Goal: Task Accomplishment & Management: Manage account settings

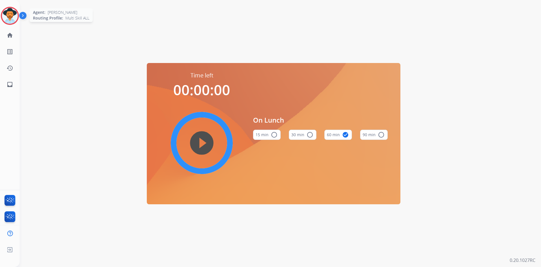
click at [15, 13] on img at bounding box center [10, 16] width 16 height 16
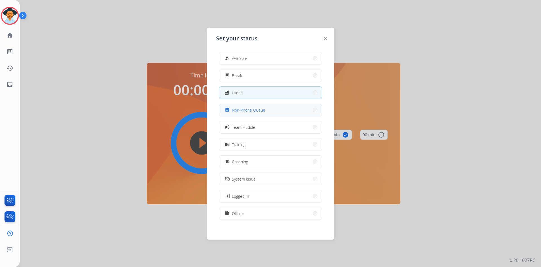
click at [260, 109] on span "Non-Phone Queue" at bounding box center [248, 110] width 33 height 6
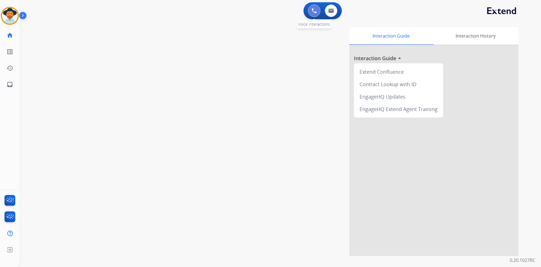
click at [314, 14] on button at bounding box center [314, 11] width 12 height 12
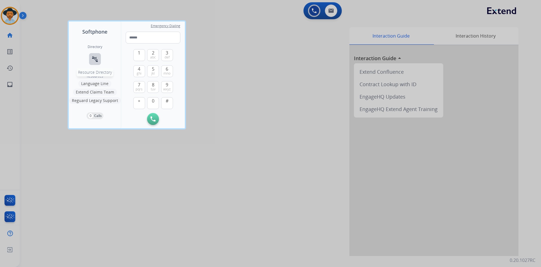
click at [97, 56] on mat-icon "connect_without_contact" at bounding box center [95, 59] width 7 height 7
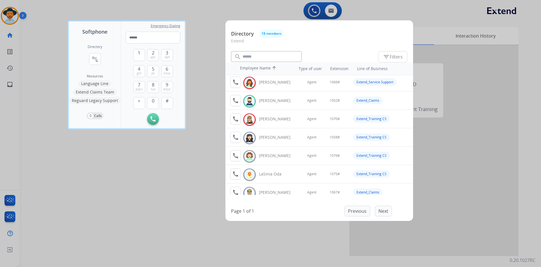
scroll to position [85, 0]
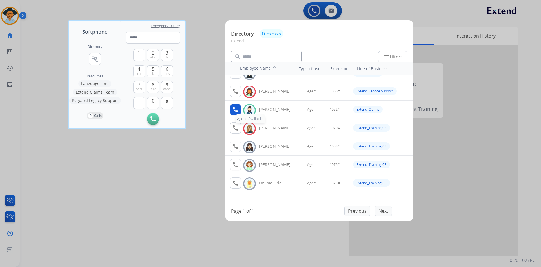
click at [237, 109] on mat-icon "call" at bounding box center [235, 109] width 7 height 7
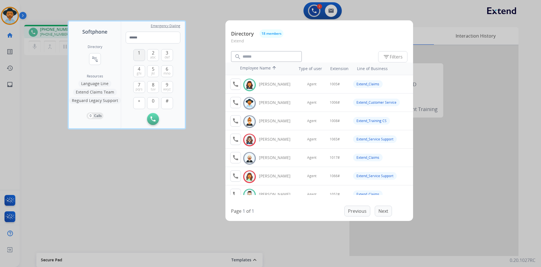
click at [140, 53] on span "1" at bounding box center [139, 52] width 3 height 7
click at [157, 107] on button "0" at bounding box center [153, 103] width 12 height 12
click at [155, 71] on button "5 jkl" at bounding box center [153, 71] width 12 height 12
click at [151, 56] on span "abc" at bounding box center [153, 57] width 6 height 5
click at [166, 103] on span "#" at bounding box center [167, 100] width 3 height 7
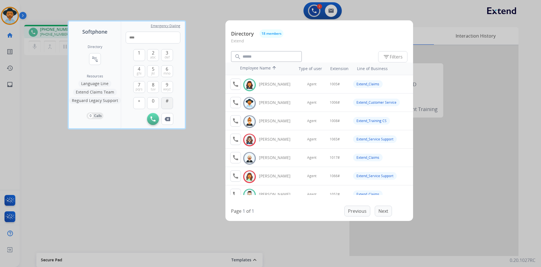
type input "*****"
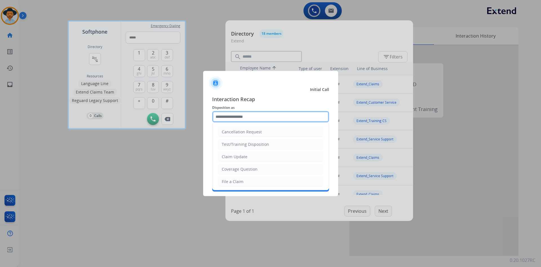
click at [244, 112] on input "text" at bounding box center [270, 116] width 117 height 11
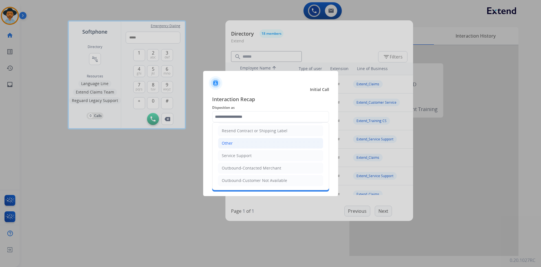
click at [236, 141] on li "Other" at bounding box center [270, 143] width 105 height 11
type input "*****"
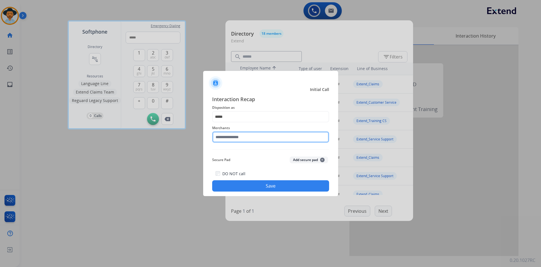
click at [237, 138] on input "text" at bounding box center [270, 136] width 117 height 11
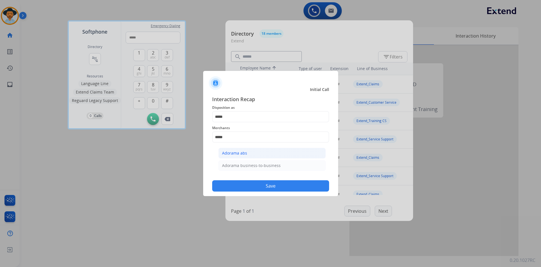
click at [254, 151] on li "Adorama abs" at bounding box center [272, 152] width 107 height 11
type input "**********"
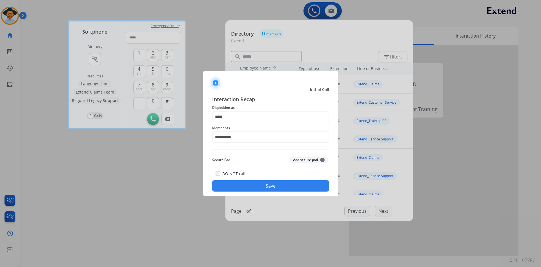
click at [256, 191] on button "Save" at bounding box center [270, 185] width 117 height 11
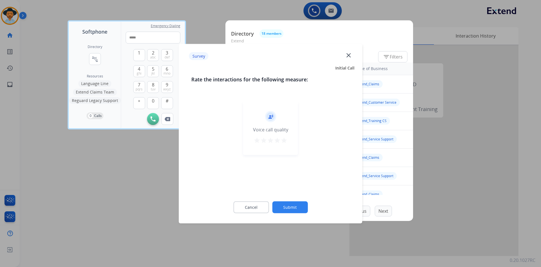
click at [284, 141] on mat-icon "star" at bounding box center [284, 139] width 7 height 7
click at [292, 207] on button "Submit" at bounding box center [290, 207] width 36 height 12
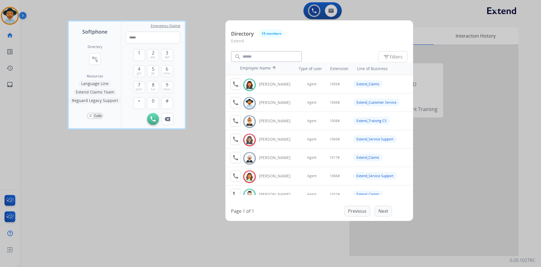
click at [121, 212] on div at bounding box center [270, 133] width 541 height 267
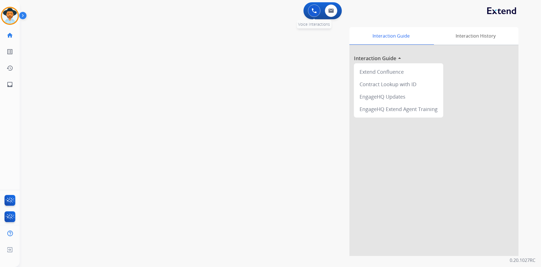
click at [312, 11] on button at bounding box center [314, 11] width 12 height 12
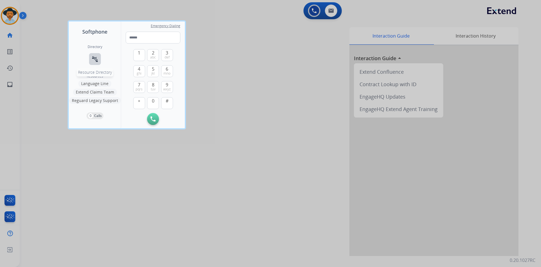
click at [98, 54] on button "connect_without_contact Resource Directory" at bounding box center [95, 59] width 12 height 12
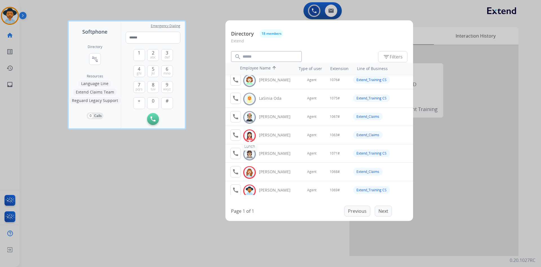
scroll to position [197, 0]
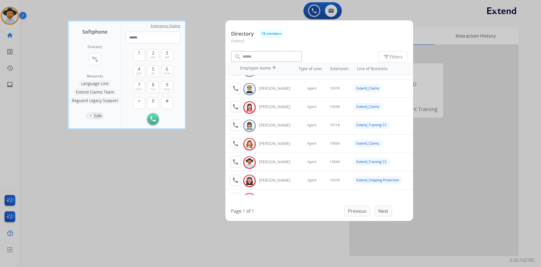
click at [90, 91] on button "Extend Claims Team" at bounding box center [95, 92] width 44 height 7
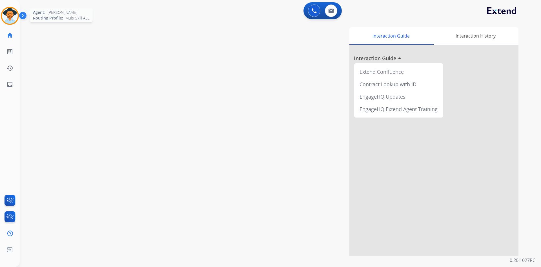
click at [2, 14] on img at bounding box center [10, 16] width 16 height 16
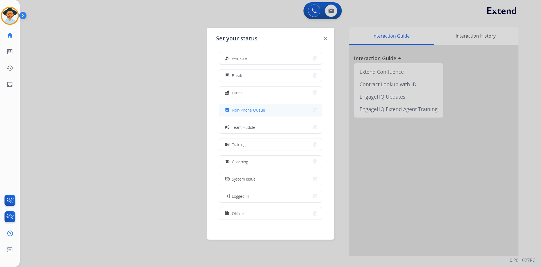
click at [259, 114] on button "assignment Non-Phone Queue" at bounding box center [270, 110] width 103 height 12
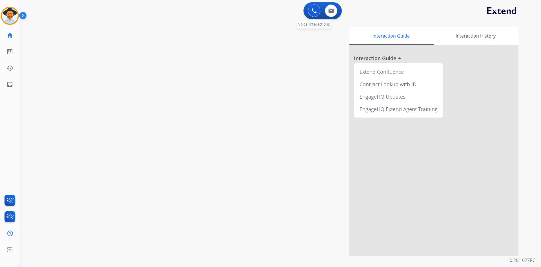
click at [313, 14] on button at bounding box center [314, 11] width 12 height 12
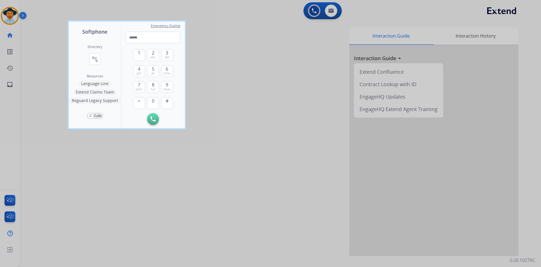
click at [87, 91] on button "Extend Claims Team" at bounding box center [95, 92] width 44 height 7
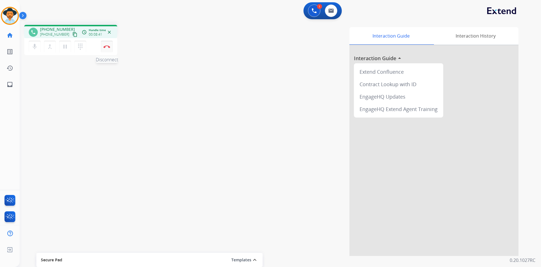
click at [105, 46] on img at bounding box center [107, 46] width 7 height 3
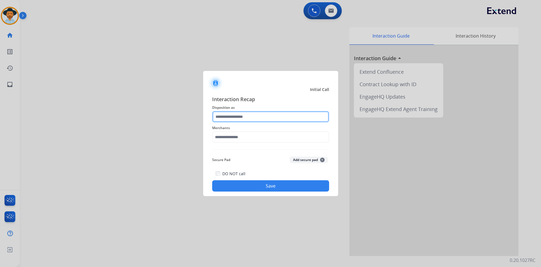
click at [250, 115] on input "text" at bounding box center [270, 116] width 117 height 11
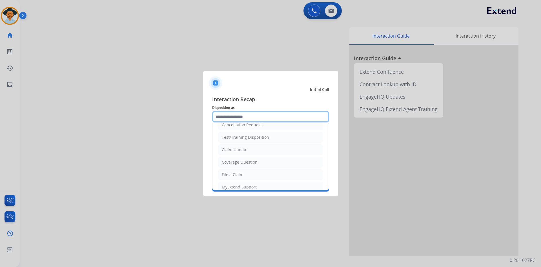
scroll to position [0, 0]
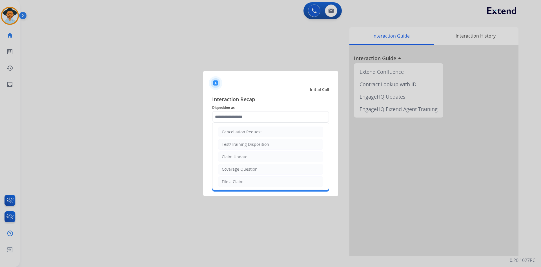
click at [260, 161] on li "Claim Update" at bounding box center [270, 156] width 105 height 11
type input "**********"
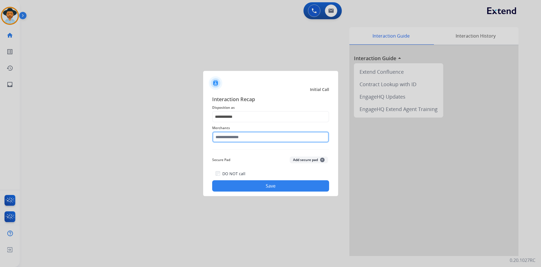
click at [243, 137] on input "text" at bounding box center [270, 136] width 117 height 11
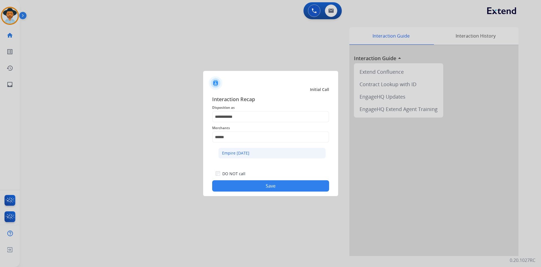
click at [243, 154] on div "Empire [DATE]" at bounding box center [235, 153] width 27 height 6
type input "**********"
click at [259, 185] on button "Save" at bounding box center [270, 185] width 117 height 11
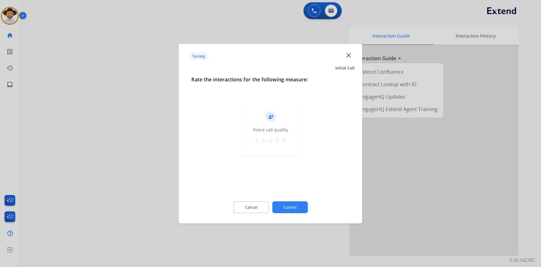
click at [284, 142] on mat-icon "star" at bounding box center [284, 139] width 7 height 7
click at [288, 204] on button "Submit" at bounding box center [290, 207] width 36 height 12
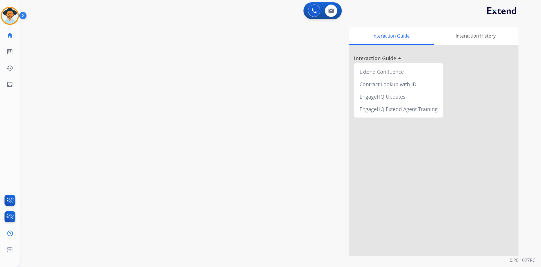
drag, startPoint x: 13, startPoint y: 19, endPoint x: 20, endPoint y: 22, distance: 8.1
click at [13, 19] on img at bounding box center [10, 16] width 16 height 16
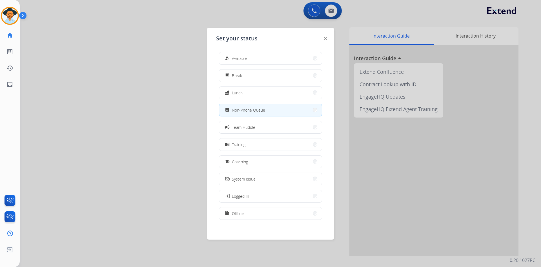
click at [243, 110] on span "Non-Phone Queue" at bounding box center [248, 110] width 33 height 6
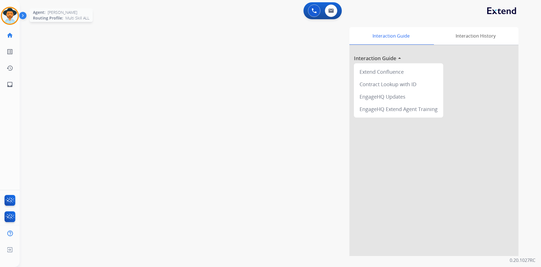
click at [13, 19] on img at bounding box center [10, 16] width 16 height 16
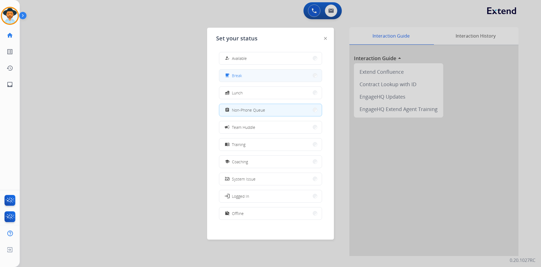
click at [269, 76] on button "free_breakfast Break" at bounding box center [270, 75] width 103 height 12
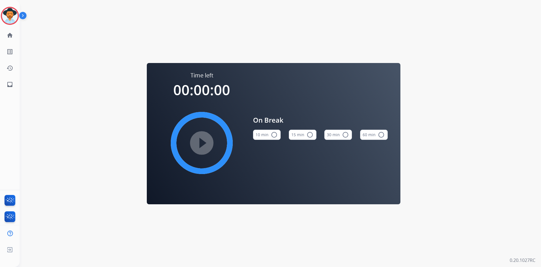
click at [308, 133] on mat-icon "radio_button_unchecked" at bounding box center [310, 134] width 7 height 7
click at [199, 139] on mat-icon "play_circle_filled" at bounding box center [202, 142] width 7 height 7
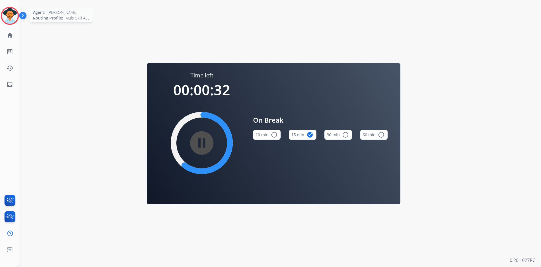
click at [12, 12] on img at bounding box center [10, 16] width 16 height 16
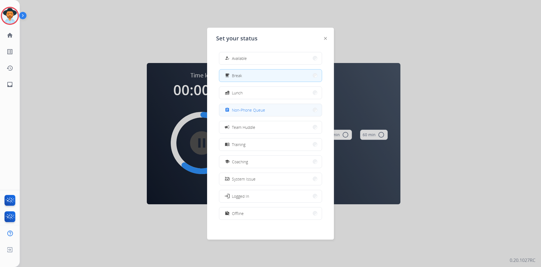
click at [279, 109] on button "assignment Non-Phone Queue" at bounding box center [270, 110] width 103 height 12
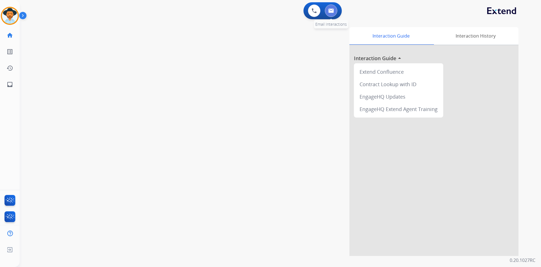
click at [329, 12] on img at bounding box center [332, 10] width 6 height 5
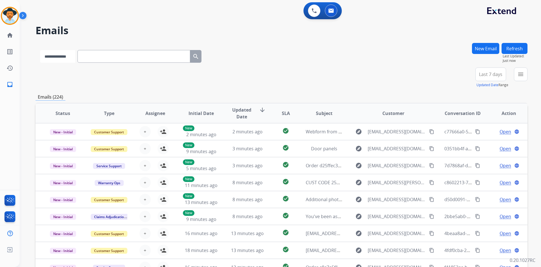
click at [61, 56] on select "**********" at bounding box center [57, 56] width 35 height 13
select select "**********"
click at [40, 50] on select "**********" at bounding box center [57, 56] width 35 height 13
click at [131, 57] on input "text" at bounding box center [134, 56] width 113 height 13
paste input "**********"
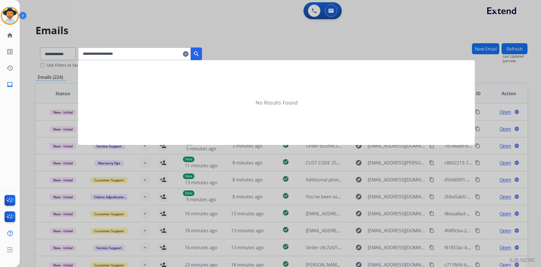
type input "**********"
click at [200, 52] on mat-icon "search" at bounding box center [196, 53] width 7 height 7
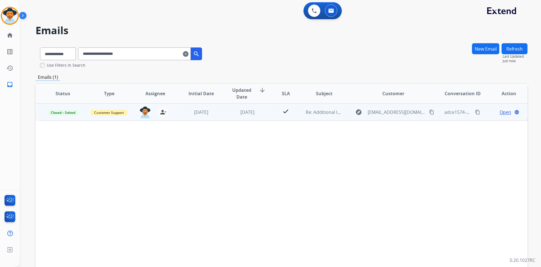
click at [500, 113] on span "Open" at bounding box center [506, 112] width 12 height 7
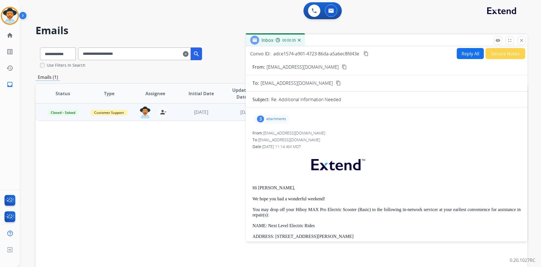
click at [368, 54] on mat-icon "content_copy" at bounding box center [366, 53] width 5 height 5
click at [521, 38] on mat-icon "close" at bounding box center [521, 40] width 5 height 5
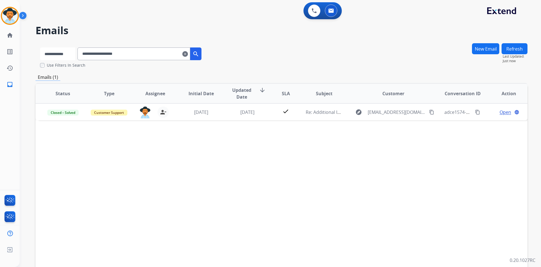
click at [65, 54] on select "**********" at bounding box center [57, 53] width 35 height 13
select select "**********"
click at [40, 47] on select "**********" at bounding box center [57, 53] width 35 height 13
drag, startPoint x: 143, startPoint y: 52, endPoint x: 64, endPoint y: 55, distance: 78.4
click at [64, 55] on div "**********" at bounding box center [121, 52] width 171 height 19
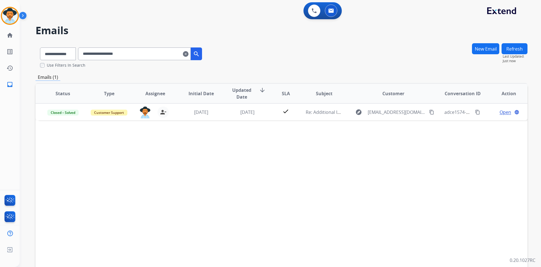
paste input "**********"
type input "**********"
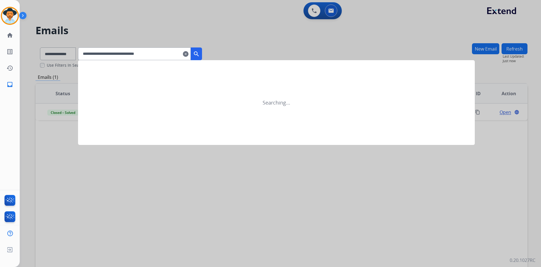
click at [200, 54] on mat-icon "search" at bounding box center [196, 53] width 7 height 7
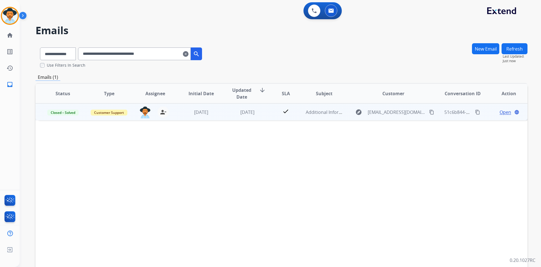
click at [500, 113] on span "Open" at bounding box center [506, 112] width 12 height 7
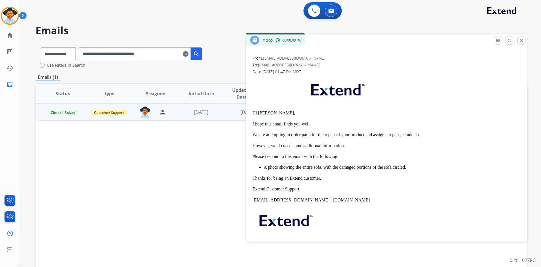
scroll to position [85, 0]
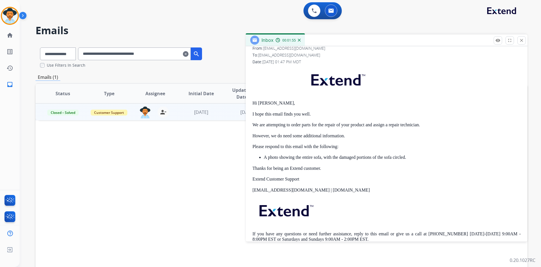
drag, startPoint x: 522, startPoint y: 40, endPoint x: 486, endPoint y: 38, distance: 36.2
click at [522, 40] on mat-icon "close" at bounding box center [521, 40] width 5 height 5
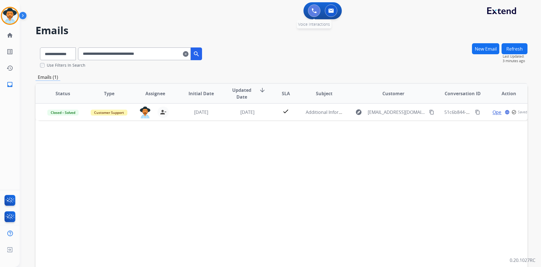
click at [315, 12] on img at bounding box center [314, 10] width 5 height 5
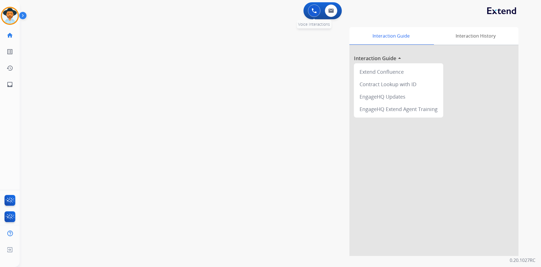
click at [313, 10] on img at bounding box center [314, 10] width 5 height 5
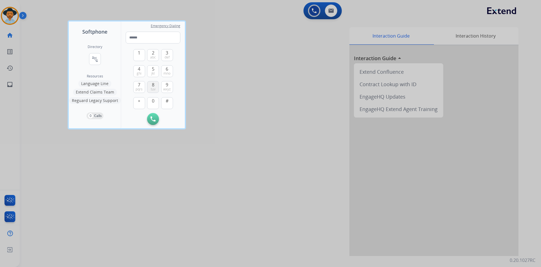
click at [152, 85] on span "8" at bounding box center [153, 84] width 3 height 7
click at [152, 103] on span "0" at bounding box center [153, 100] width 3 height 7
click at [140, 70] on span "4" at bounding box center [139, 68] width 3 height 7
click at [139, 85] on span "7" at bounding box center [139, 84] width 3 height 7
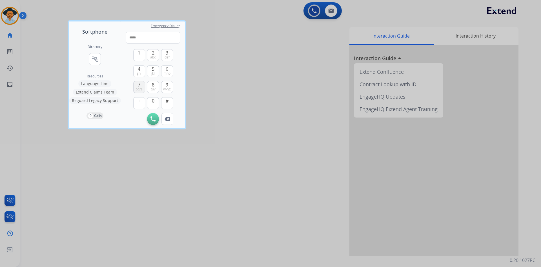
click at [139, 85] on span "7" at bounding box center [139, 84] width 3 height 7
click at [155, 103] on button "0" at bounding box center [153, 103] width 12 height 12
click at [168, 86] on span "9" at bounding box center [167, 84] width 3 height 7
click at [140, 85] on span "7" at bounding box center [139, 84] width 3 height 7
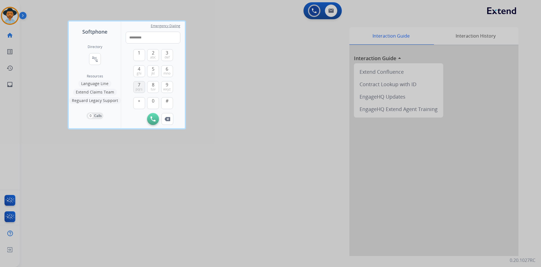
type input "**********"
click at [152, 120] on img at bounding box center [153, 118] width 5 height 5
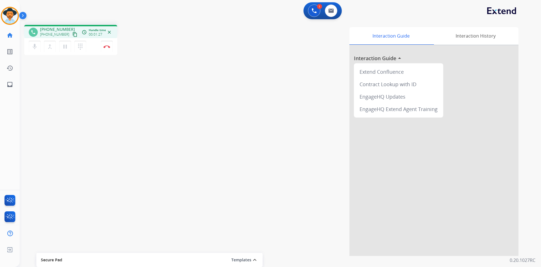
click at [72, 33] on mat-icon "content_copy" at bounding box center [74, 34] width 5 height 5
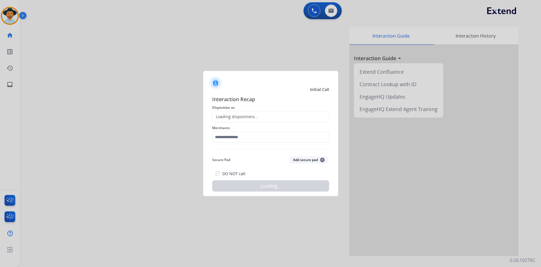
click at [253, 116] on div "Loading dispositions..." at bounding box center [236, 117] width 46 height 6
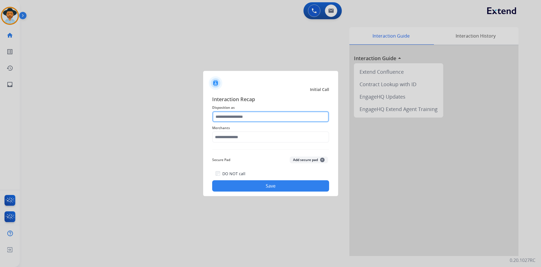
click at [248, 117] on input "text" at bounding box center [270, 116] width 117 height 11
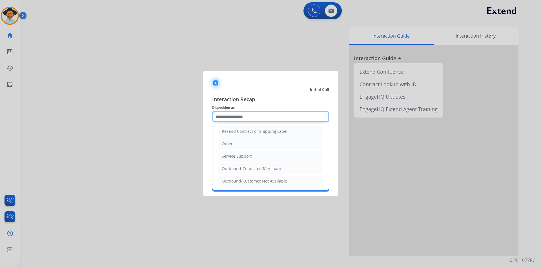
scroll to position [113, 0]
click at [250, 155] on div "Service Support" at bounding box center [237, 156] width 30 height 6
type input "**********"
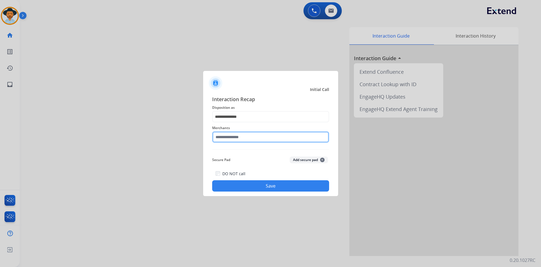
click at [241, 135] on input "text" at bounding box center [270, 136] width 117 height 11
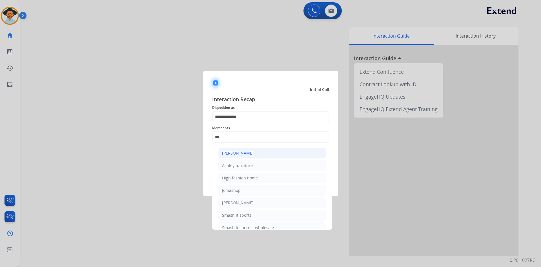
click at [255, 154] on li "[PERSON_NAME]" at bounding box center [272, 152] width 107 height 11
type input "**********"
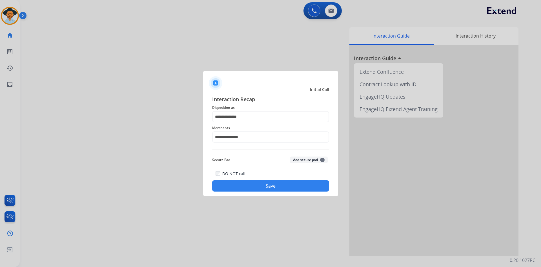
click at [248, 187] on button "Save" at bounding box center [270, 185] width 117 height 11
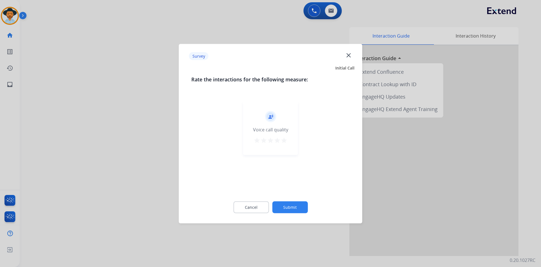
click at [286, 143] on mat-icon "star" at bounding box center [284, 139] width 7 height 7
click at [286, 208] on button "Submit" at bounding box center [290, 207] width 36 height 12
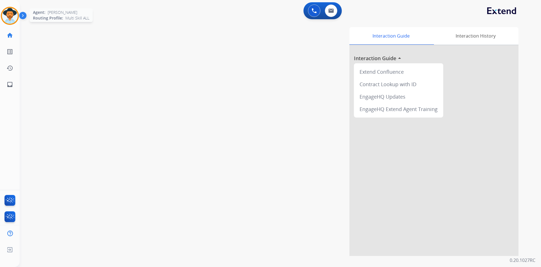
click at [9, 16] on img at bounding box center [10, 16] width 16 height 16
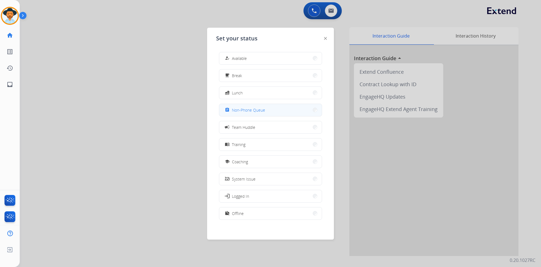
click at [255, 111] on span "Non-Phone Queue" at bounding box center [248, 110] width 33 height 6
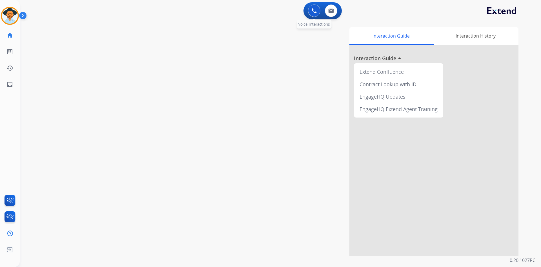
click at [316, 10] on img at bounding box center [314, 10] width 5 height 5
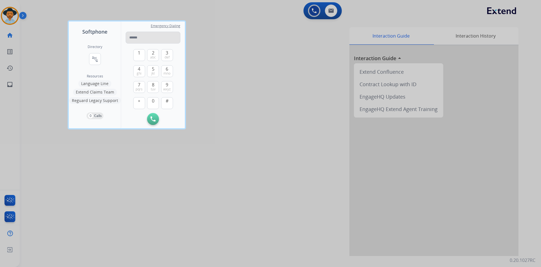
click at [144, 38] on input "tel" at bounding box center [153, 38] width 55 height 12
type input "**********"
click at [155, 119] on img at bounding box center [153, 118] width 5 height 5
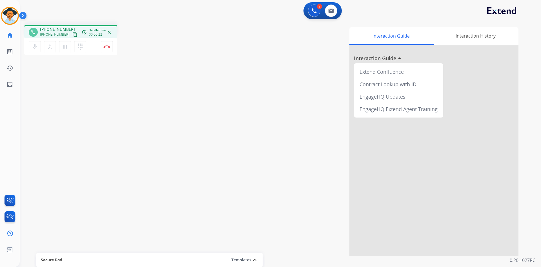
click at [256, 259] on mat-icon "expand_less" at bounding box center [255, 259] width 7 height 7
click at [254, 195] on mat-icon "expand_more" at bounding box center [255, 194] width 7 height 7
click at [183, 256] on div "Secure Pad" at bounding box center [149, 260] width 217 height 10
click at [72, 259] on button "Choose a template" at bounding box center [61, 258] width 40 height 11
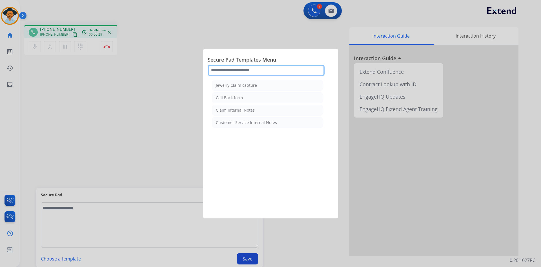
click at [257, 72] on input "text" at bounding box center [266, 70] width 117 height 11
click at [144, 106] on div at bounding box center [270, 133] width 541 height 267
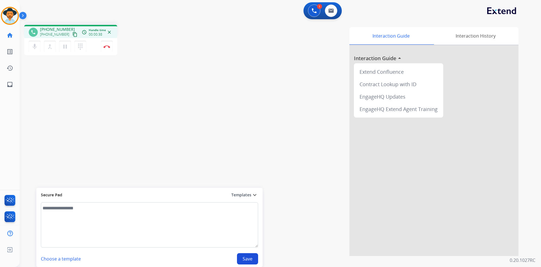
click at [255, 191] on mat-icon "expand_more" at bounding box center [255, 194] width 7 height 7
click at [109, 46] on img at bounding box center [107, 46] width 7 height 3
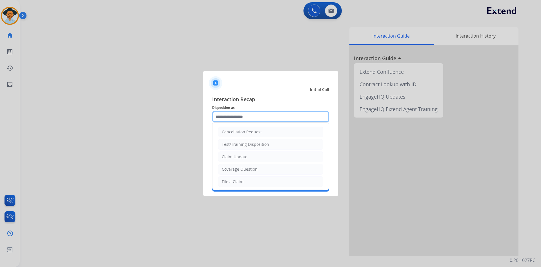
click at [230, 112] on input "text" at bounding box center [270, 116] width 117 height 11
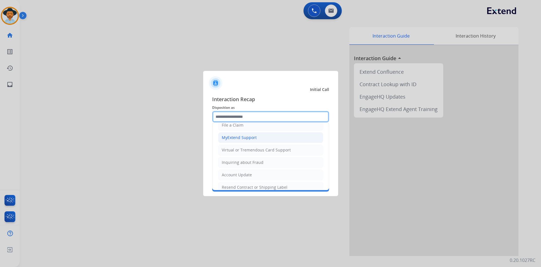
scroll to position [85, 0]
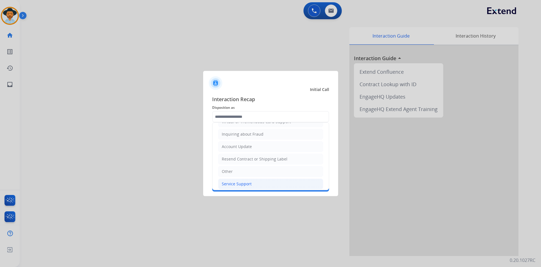
click at [238, 182] on div "Service Support" at bounding box center [237, 184] width 30 height 6
type input "**********"
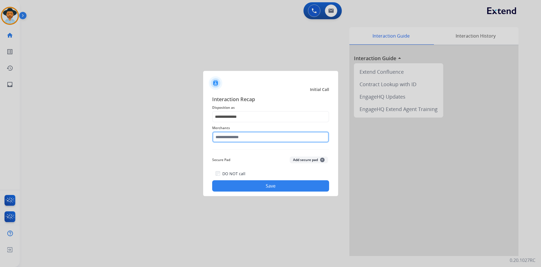
click at [238, 140] on input "text" at bounding box center [270, 136] width 117 height 11
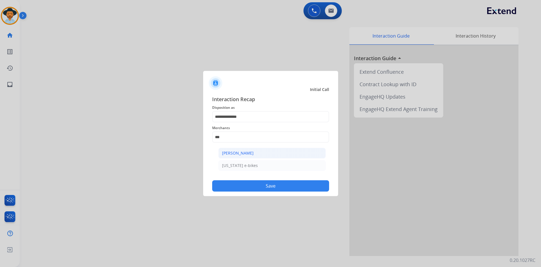
click at [248, 154] on div "[PERSON_NAME]" at bounding box center [238, 153] width 32 height 6
type input "**********"
click at [273, 185] on button "Save" at bounding box center [270, 185] width 117 height 11
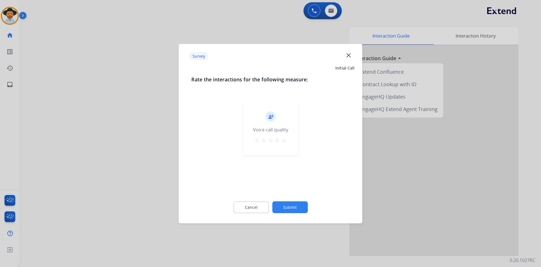
click at [284, 140] on mat-icon "star" at bounding box center [284, 139] width 7 height 7
click at [292, 207] on button "Submit" at bounding box center [290, 207] width 36 height 12
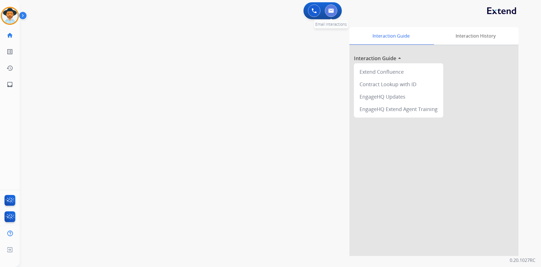
click at [331, 10] on img at bounding box center [332, 10] width 6 height 5
select select "**********"
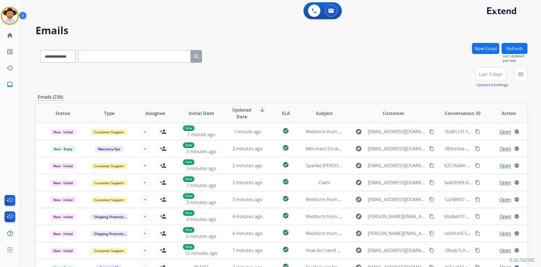
click at [495, 75] on span "Last 7 days" at bounding box center [490, 74] width 23 height 2
click at [488, 142] on div "Last 90 days" at bounding box center [489, 142] width 31 height 8
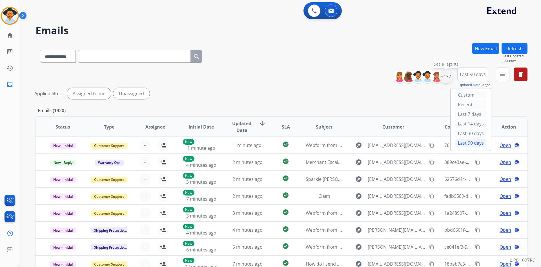
click at [447, 78] on div "+137" at bounding box center [447, 77] width 14 height 14
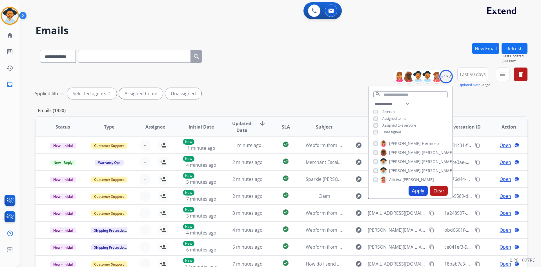
click at [392, 131] on span "Unassigned" at bounding box center [392, 131] width 19 height 5
click at [414, 188] on button "Apply" at bounding box center [418, 190] width 19 height 10
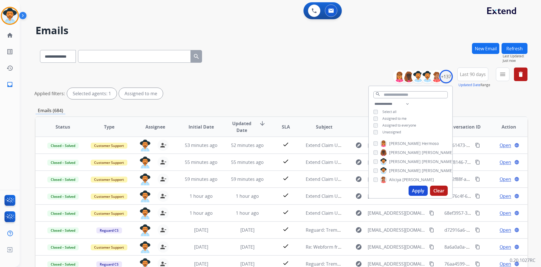
click at [308, 72] on div "**********" at bounding box center [282, 84] width 492 height 34
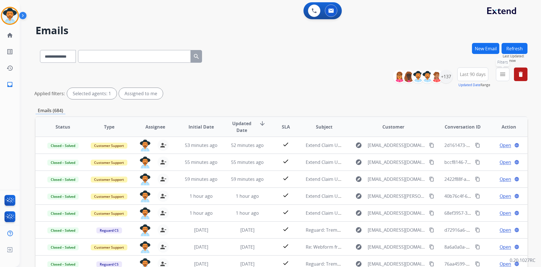
click at [501, 76] on mat-icon "menu" at bounding box center [503, 74] width 7 height 7
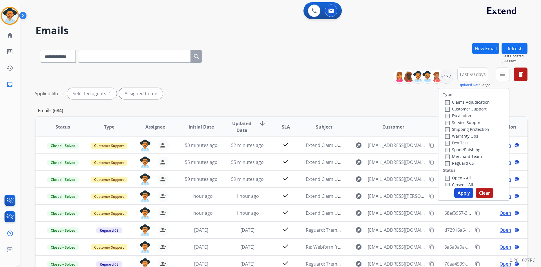
click at [457, 178] on label "Open - All" at bounding box center [459, 177] width 26 height 5
click at [461, 191] on button "Apply" at bounding box center [464, 193] width 19 height 10
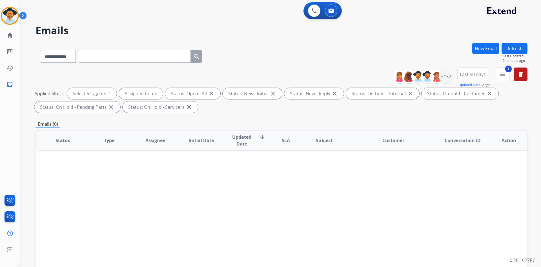
click at [119, 57] on input "text" at bounding box center [134, 56] width 113 height 13
paste input "**********"
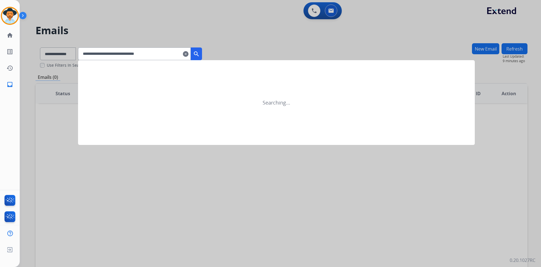
type input "**********"
click at [200, 54] on mat-icon "search" at bounding box center [196, 53] width 7 height 7
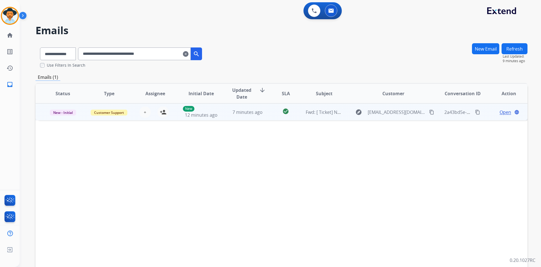
click at [500, 114] on span "Open" at bounding box center [506, 112] width 12 height 7
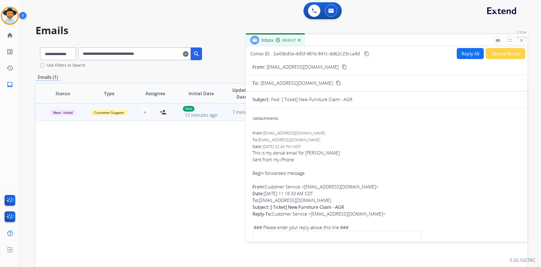
click at [520, 40] on mat-icon "close" at bounding box center [521, 40] width 5 height 5
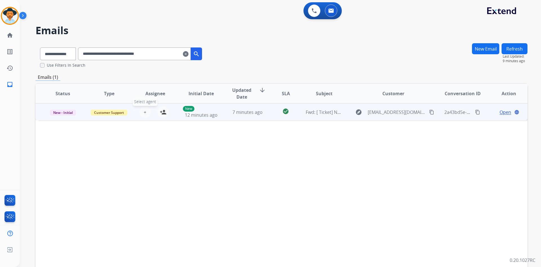
click at [145, 113] on span "+" at bounding box center [145, 112] width 3 height 7
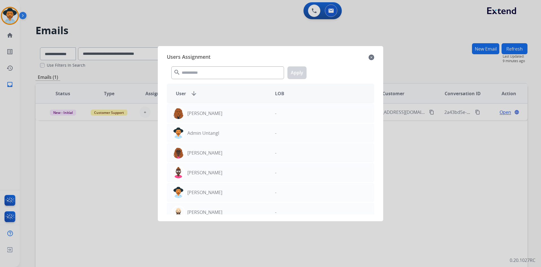
click at [371, 56] on mat-icon "close" at bounding box center [372, 57] width 6 height 7
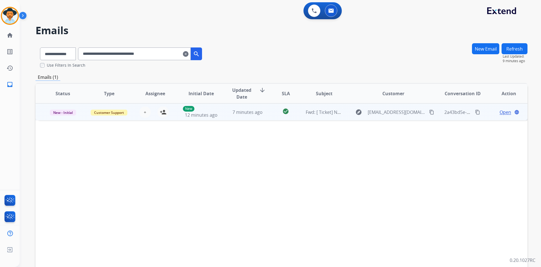
click at [506, 113] on span "Open" at bounding box center [506, 112] width 12 height 7
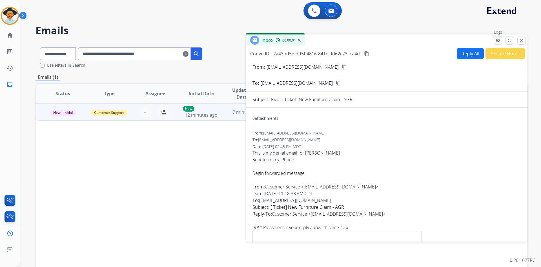
click at [501, 42] on mat-icon "remove_red_eye" at bounding box center [498, 40] width 5 height 5
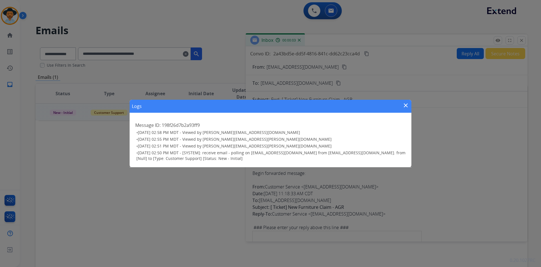
click at [407, 105] on mat-icon "close" at bounding box center [406, 105] width 7 height 7
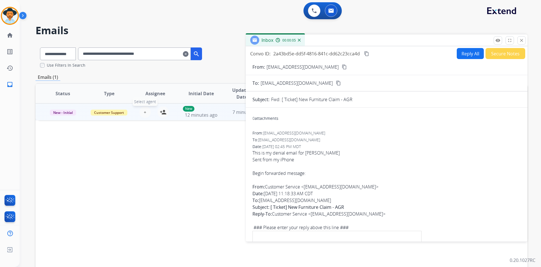
click at [146, 114] on button "+ Select agent" at bounding box center [145, 111] width 11 height 11
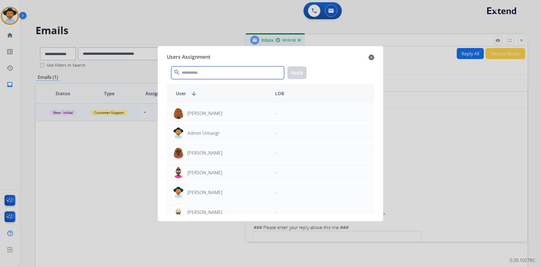
click at [208, 74] on input "text" at bounding box center [227, 72] width 113 height 13
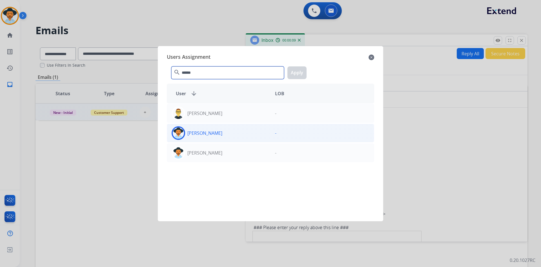
type input "******"
click at [222, 133] on div "[PERSON_NAME]" at bounding box center [219, 133] width 104 height 14
click at [299, 74] on button "Apply" at bounding box center [297, 72] width 19 height 13
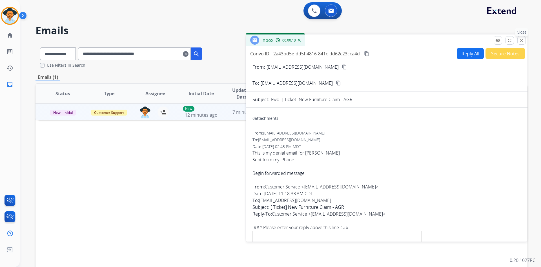
click at [523, 40] on mat-icon "close" at bounding box center [521, 40] width 5 height 5
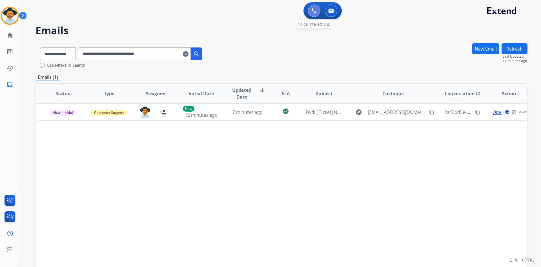
click at [312, 12] on button at bounding box center [314, 11] width 12 height 12
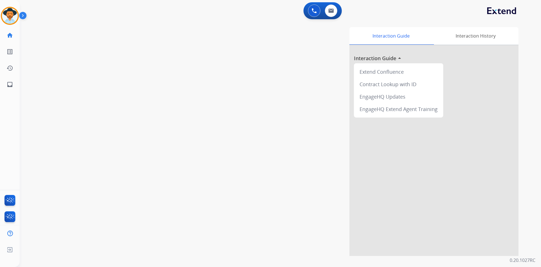
click at [312, 12] on button at bounding box center [314, 11] width 12 height 12
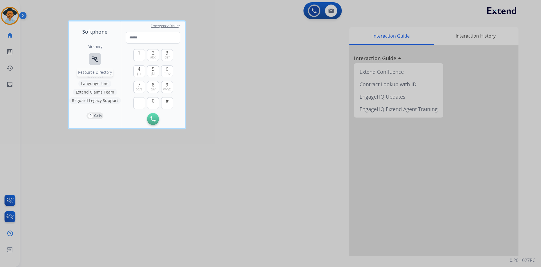
click at [93, 58] on mat-icon "connect_without_contact" at bounding box center [95, 59] width 7 height 7
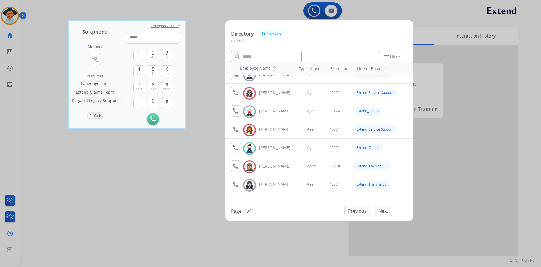
scroll to position [56, 0]
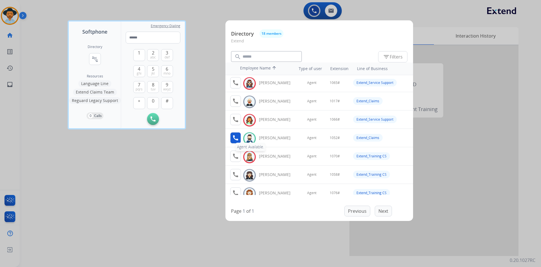
click at [236, 141] on mat-icon "call" at bounding box center [235, 137] width 7 height 7
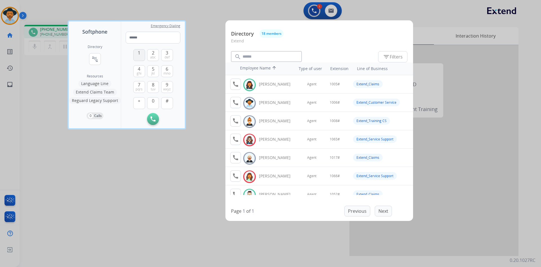
click at [136, 57] on button "1" at bounding box center [139, 55] width 12 height 12
click at [149, 101] on button "0" at bounding box center [153, 103] width 12 height 12
click at [150, 70] on button "5 jkl" at bounding box center [153, 71] width 12 height 12
click at [154, 51] on span "2" at bounding box center [153, 52] width 3 height 7
click at [166, 103] on button "#" at bounding box center [167, 103] width 12 height 12
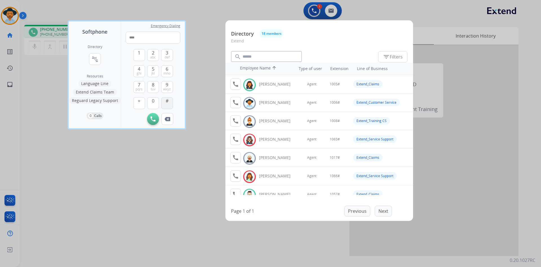
type input "*****"
drag, startPoint x: 89, startPoint y: 187, endPoint x: 6, endPoint y: 194, distance: 82.4
click at [89, 187] on div at bounding box center [270, 133] width 541 height 267
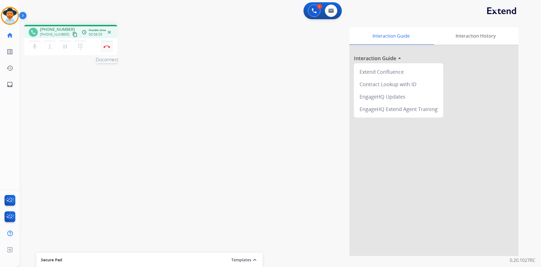
click at [107, 48] on button "Disconnect" at bounding box center [107, 47] width 12 height 12
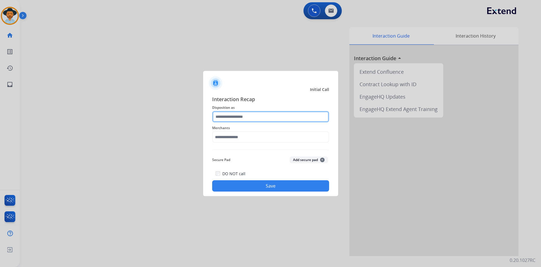
click at [255, 116] on input "text" at bounding box center [270, 116] width 117 height 11
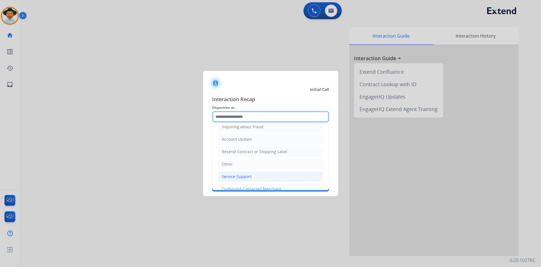
scroll to position [113, 0]
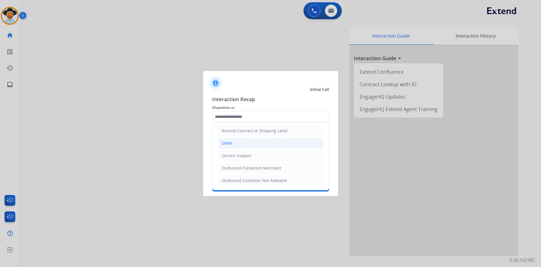
click at [234, 140] on li "Other" at bounding box center [270, 143] width 105 height 11
type input "*****"
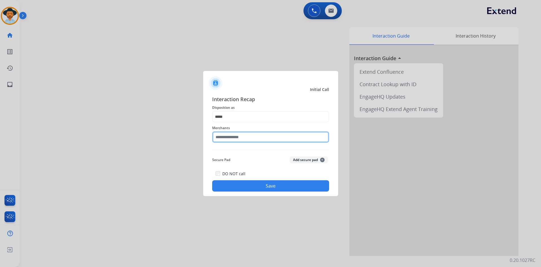
click at [243, 138] on input "text" at bounding box center [270, 136] width 117 height 11
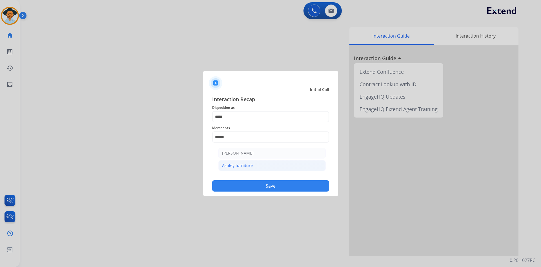
click at [242, 168] on li "Ashley furniture" at bounding box center [272, 165] width 107 height 11
type input "**********"
click at [272, 184] on button "Save" at bounding box center [270, 185] width 117 height 11
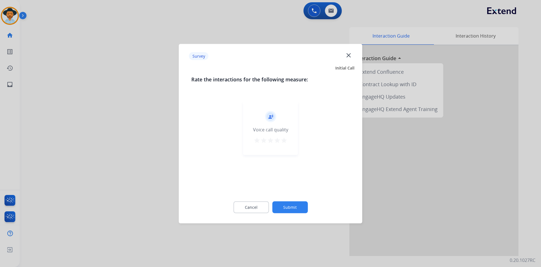
click at [286, 142] on mat-icon "star" at bounding box center [284, 139] width 7 height 7
click at [291, 204] on button "Submit" at bounding box center [290, 207] width 36 height 12
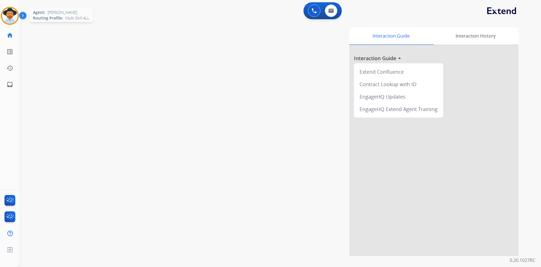
click at [8, 14] on img at bounding box center [10, 16] width 16 height 16
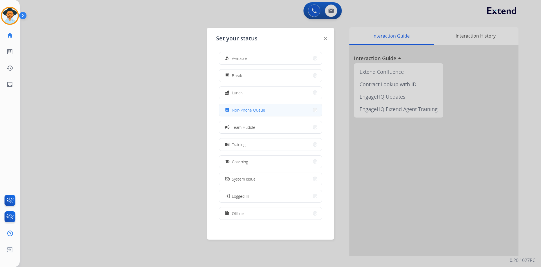
click at [265, 110] on span "Non-Phone Queue" at bounding box center [248, 110] width 33 height 6
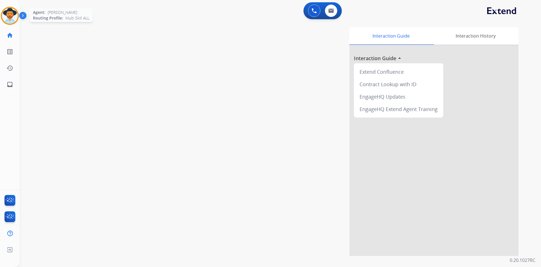
click at [7, 15] on img at bounding box center [10, 16] width 16 height 16
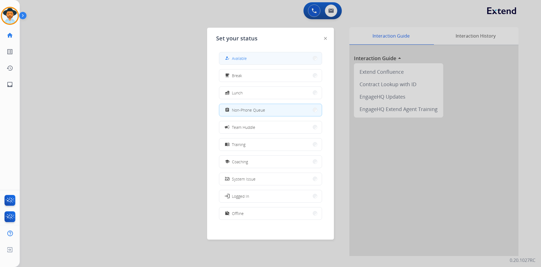
click at [256, 58] on button "how_to_reg Available" at bounding box center [270, 58] width 103 height 12
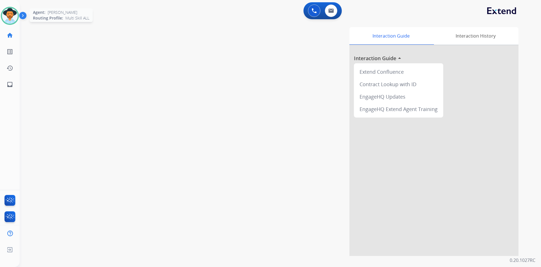
drag, startPoint x: 5, startPoint y: 16, endPoint x: 14, endPoint y: 19, distance: 9.5
click at [5, 16] on img at bounding box center [10, 16] width 16 height 16
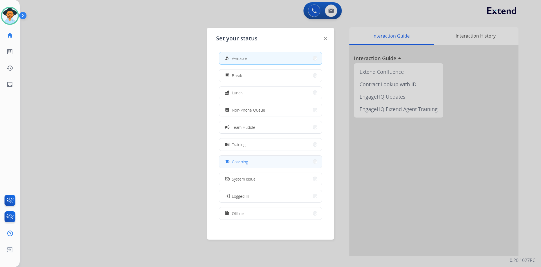
click at [259, 162] on button "school Coaching" at bounding box center [270, 161] width 103 height 12
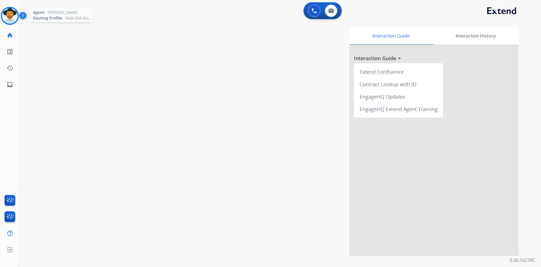
drag, startPoint x: 8, startPoint y: 12, endPoint x: 17, endPoint y: 15, distance: 9.9
click at [8, 12] on img at bounding box center [10, 16] width 16 height 16
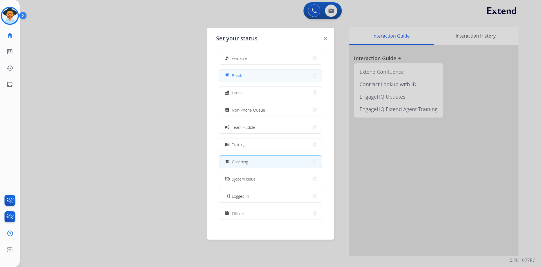
click at [258, 78] on button "free_breakfast Break" at bounding box center [270, 75] width 103 height 12
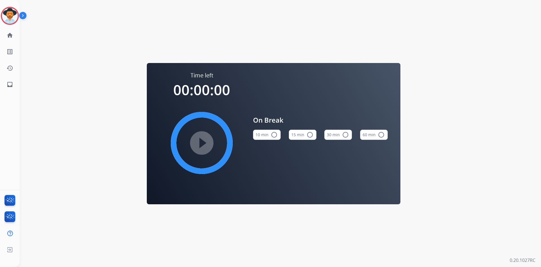
drag, startPoint x: 27, startPoint y: 17, endPoint x: 36, endPoint y: 19, distance: 9.9
click at [27, 17] on img at bounding box center [24, 16] width 10 height 11
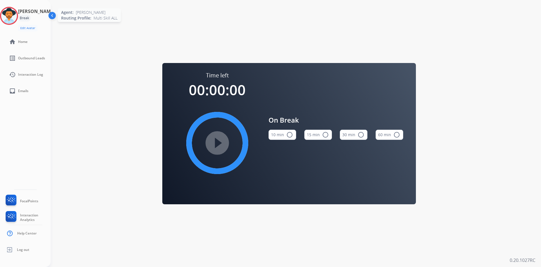
click at [12, 15] on img at bounding box center [9, 16] width 16 height 16
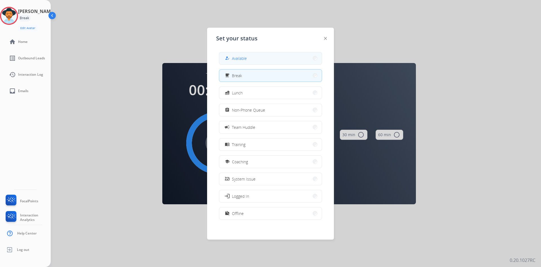
click at [256, 58] on button "how_to_reg Available" at bounding box center [270, 58] width 103 height 12
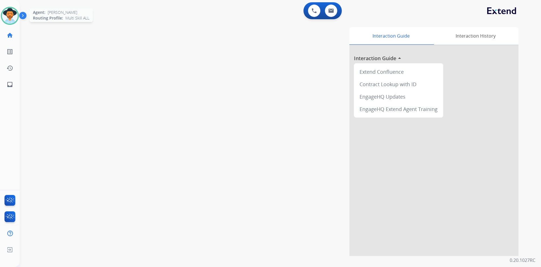
click at [7, 17] on img at bounding box center [10, 16] width 16 height 16
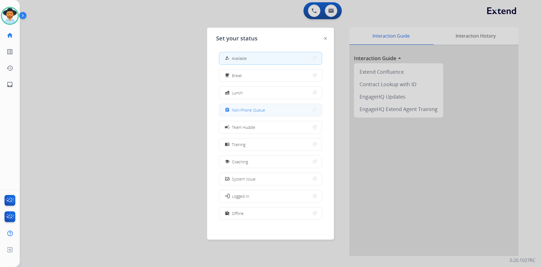
click at [254, 113] on button "assignment Non-Phone Queue" at bounding box center [270, 110] width 103 height 12
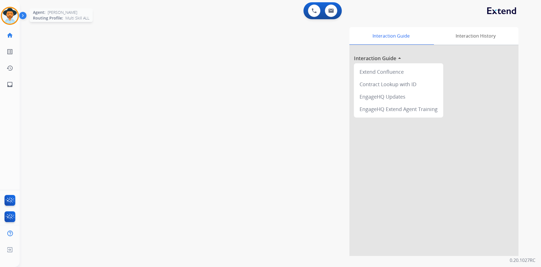
click at [9, 18] on img at bounding box center [10, 16] width 16 height 16
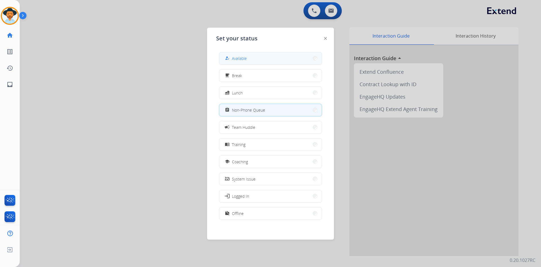
click at [245, 56] on span "Available" at bounding box center [239, 58] width 15 height 6
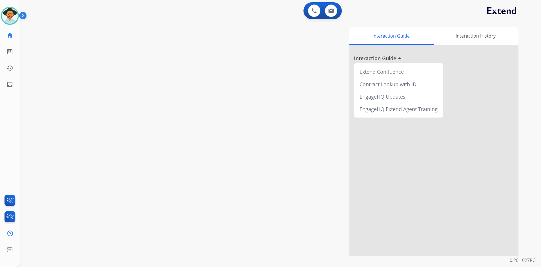
click at [25, 17] on img at bounding box center [24, 16] width 10 height 11
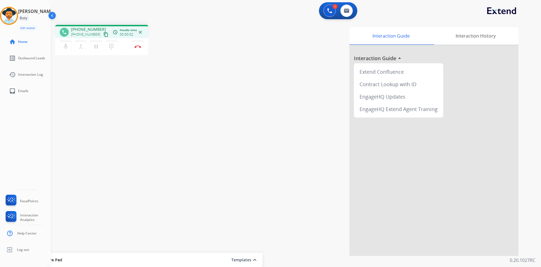
click at [104, 35] on mat-icon "content_copy" at bounding box center [106, 34] width 5 height 5
click at [346, 12] on img at bounding box center [347, 10] width 6 height 5
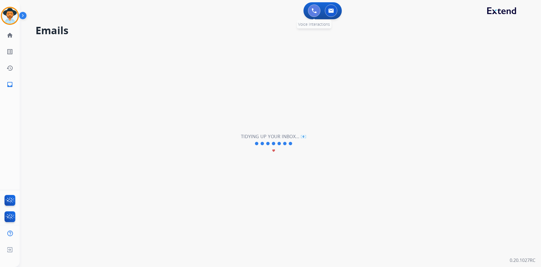
click at [316, 10] on img at bounding box center [314, 10] width 5 height 5
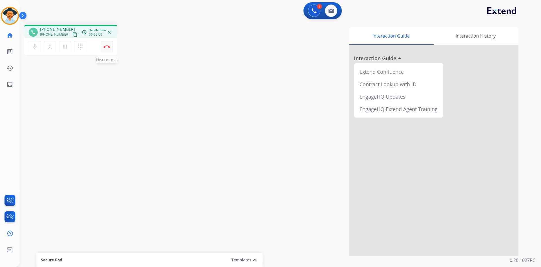
click at [110, 50] on button "Disconnect" at bounding box center [107, 47] width 12 height 12
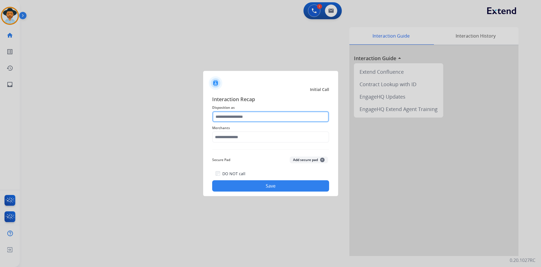
click at [238, 117] on input "text" at bounding box center [270, 116] width 117 height 11
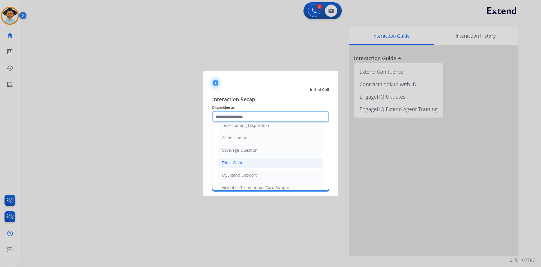
scroll to position [28, 0]
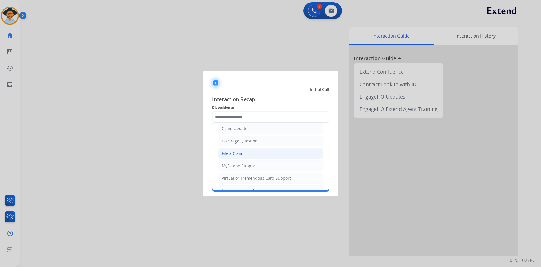
click at [258, 154] on li "File a Claim" at bounding box center [270, 153] width 105 height 11
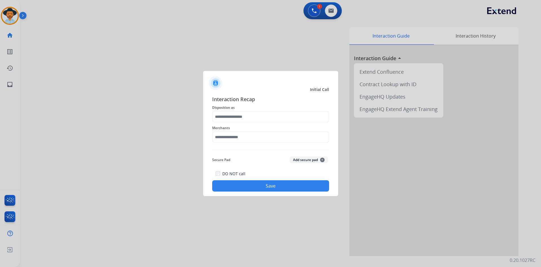
type input "**********"
click at [245, 137] on input "text" at bounding box center [270, 136] width 117 height 11
click at [240, 155] on div "Rooms to go" at bounding box center [233, 153] width 23 height 6
type input "**********"
click at [273, 185] on button "Save" at bounding box center [270, 185] width 117 height 11
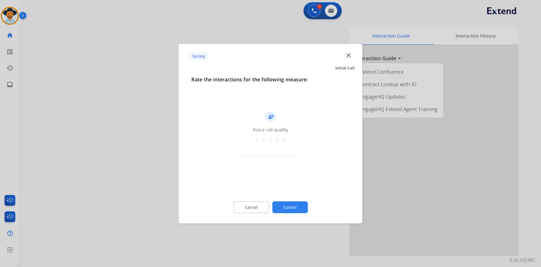
click at [285, 139] on mat-icon "star" at bounding box center [284, 139] width 7 height 7
click at [295, 211] on button "Submit" at bounding box center [290, 207] width 36 height 12
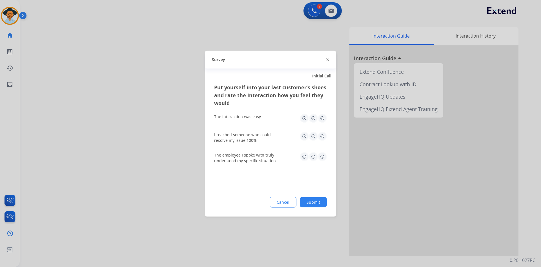
click at [322, 120] on img at bounding box center [322, 117] width 9 height 9
click at [322, 136] on img at bounding box center [322, 135] width 9 height 9
click at [322, 157] on img at bounding box center [322, 156] width 9 height 9
click at [315, 203] on button "Submit" at bounding box center [313, 202] width 27 height 10
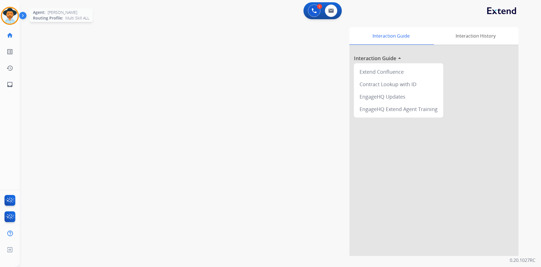
click at [12, 19] on img at bounding box center [10, 16] width 16 height 16
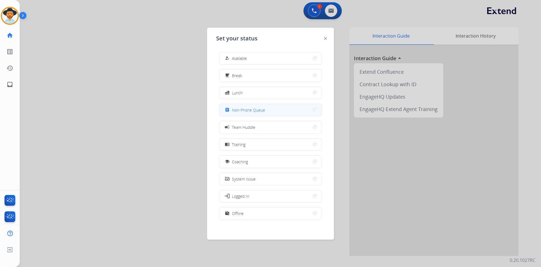
click at [271, 112] on button "assignment Non-Phone Queue" at bounding box center [270, 110] width 103 height 12
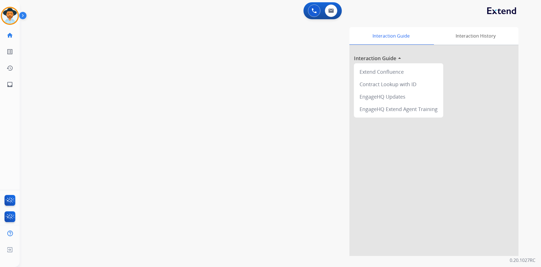
drag, startPoint x: 14, startPoint y: 16, endPoint x: 20, endPoint y: 20, distance: 7.4
click at [14, 16] on img at bounding box center [10, 16] width 16 height 16
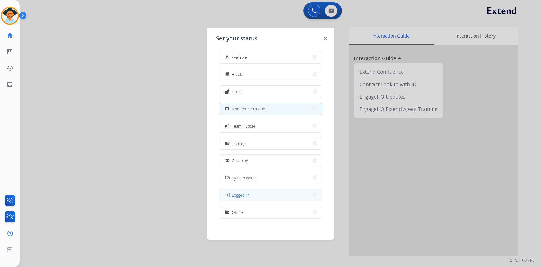
scroll to position [2, 0]
click at [254, 212] on button "work_off Offline" at bounding box center [270, 211] width 103 height 12
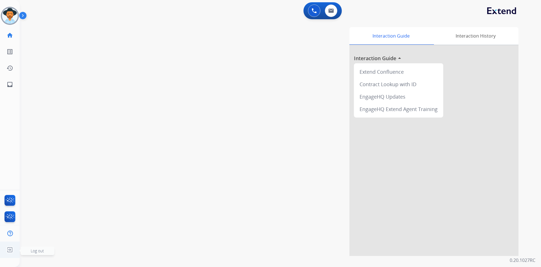
click at [33, 250] on span "Log out" at bounding box center [37, 250] width 13 height 5
